Goal: Find contact information: Find contact information

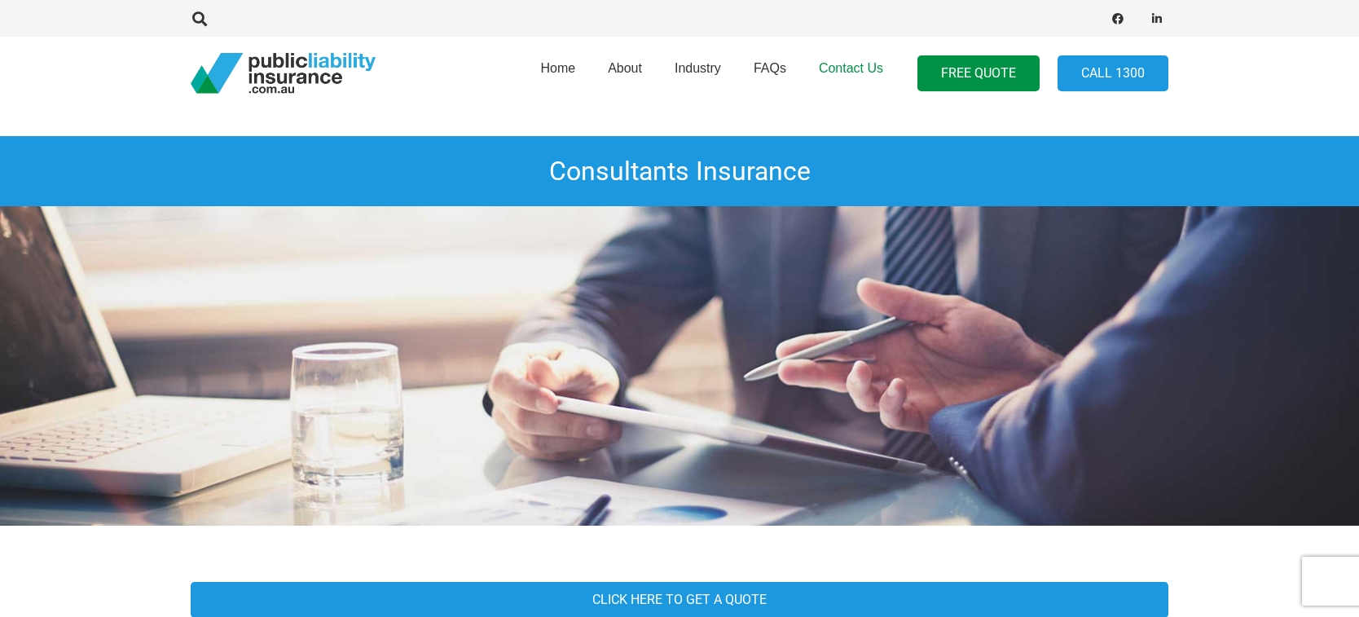
click at [868, 72] on span "Contact Us" at bounding box center [851, 68] width 64 height 14
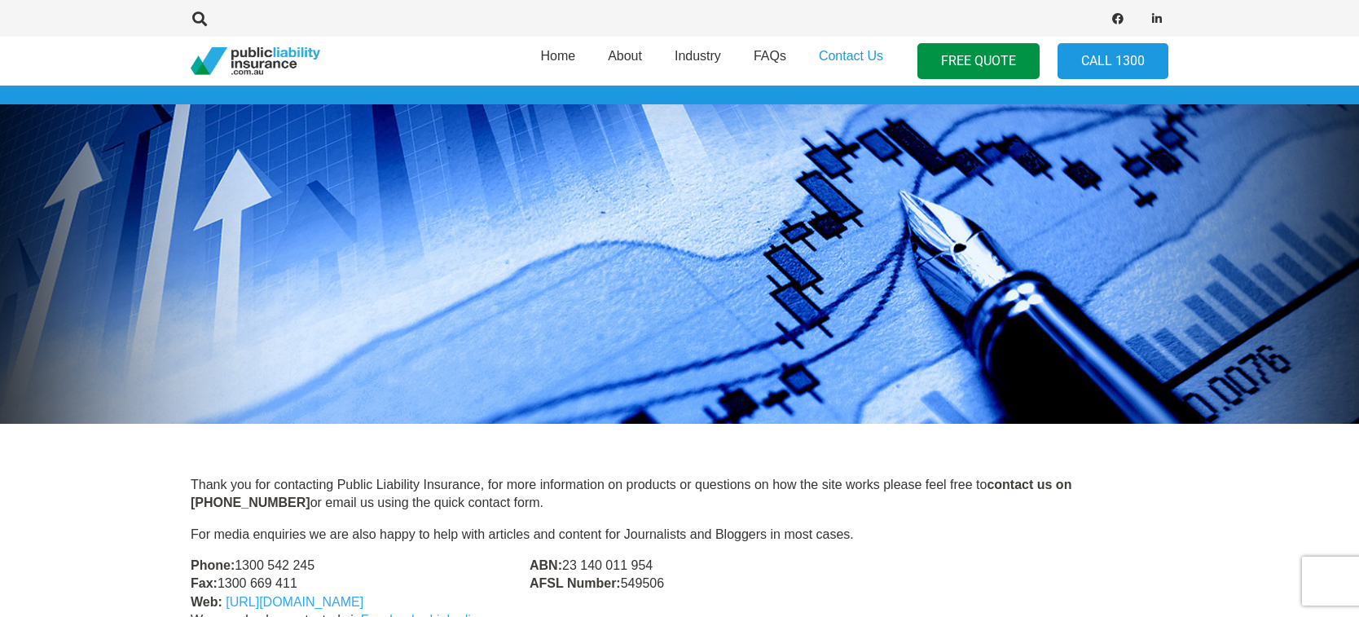
scroll to position [326, 0]
